Goal: Information Seeking & Learning: Learn about a topic

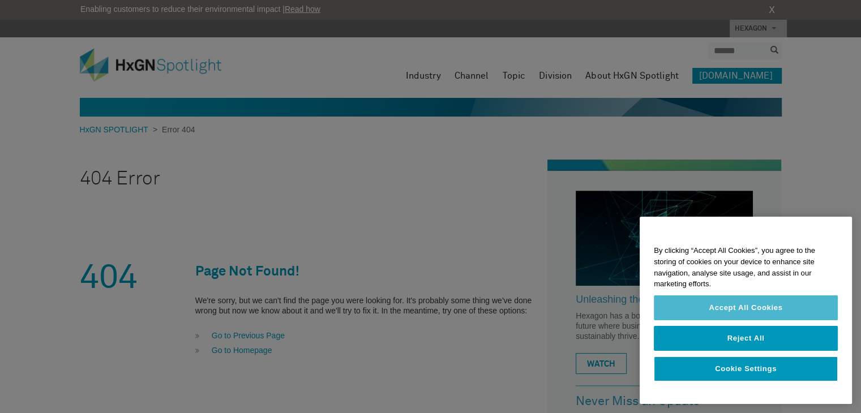
click at [719, 314] on button "Accept All Cookies" at bounding box center [746, 308] width 184 height 25
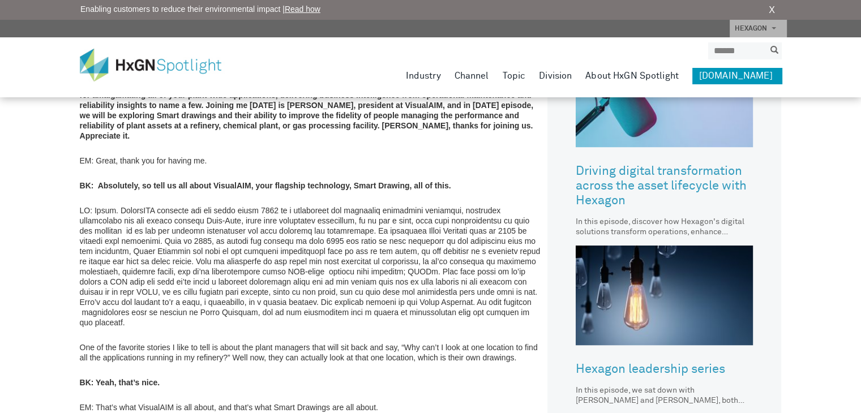
scroll to position [623, 0]
